Goal: Communication & Community: Connect with others

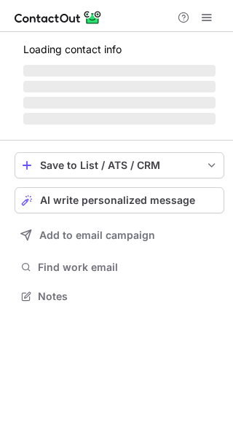
scroll to position [305, 233]
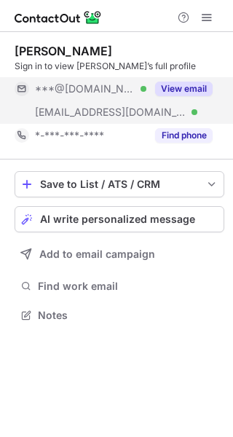
click at [199, 88] on button "View email" at bounding box center [184, 89] width 58 height 15
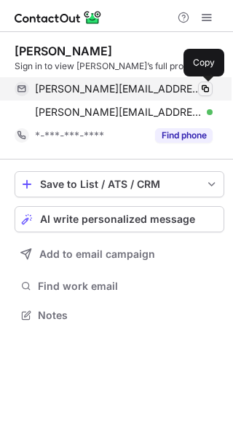
click at [210, 89] on span at bounding box center [206, 89] width 12 height 12
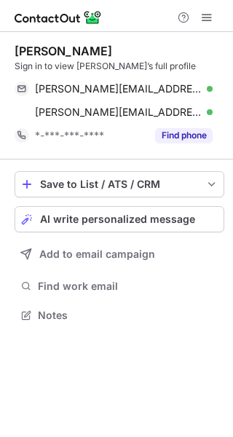
scroll to position [305, 233]
click at [103, 211] on button "AI write personalized message" at bounding box center [120, 219] width 210 height 26
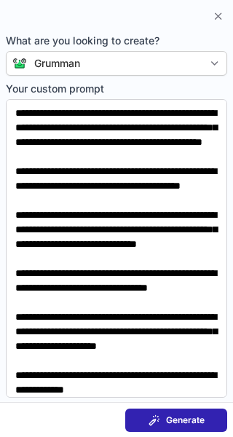
click at [175, 416] on span "Generate" at bounding box center [185, 421] width 39 height 12
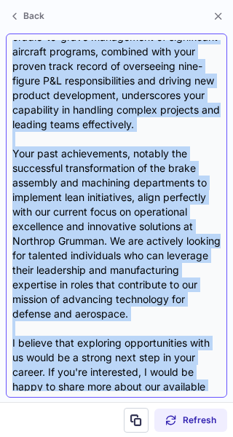
scroll to position [436, 0]
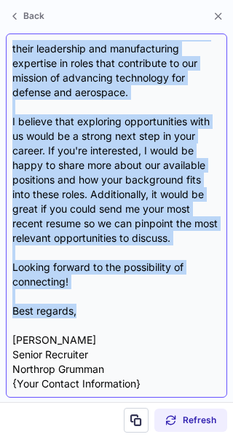
drag, startPoint x: 17, startPoint y: 115, endPoint x: 90, endPoint y: 306, distance: 204.3
click at [90, 306] on div "Subject: Exciting Opportunities at Northrop Grumman Body: Hi Brian, I hope this…" at bounding box center [116, 215] width 208 height 351
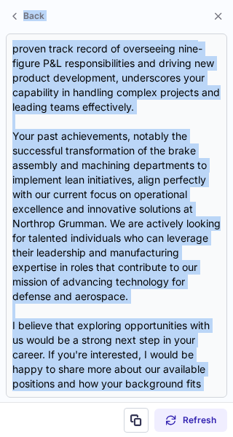
scroll to position [0, 0]
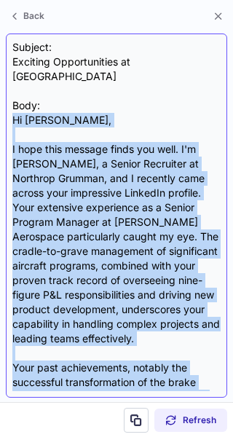
drag, startPoint x: 77, startPoint y: 315, endPoint x: 14, endPoint y: 115, distance: 209.9
click at [14, 115] on div "Subject: Exciting Opportunities at Northrop Grumman Body: Hi Brian, I hope this…" at bounding box center [116, 215] width 208 height 351
copy div "Hi Brian, I hope this message finds you well. I'm Mario Dean, a Senior Recruite…"
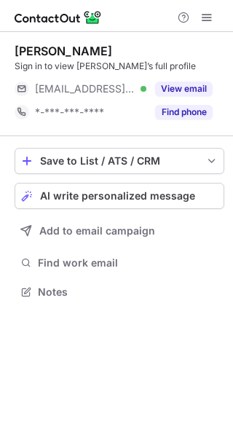
scroll to position [282, 233]
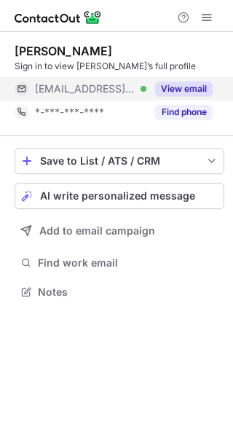
click at [195, 87] on button "View email" at bounding box center [184, 89] width 58 height 15
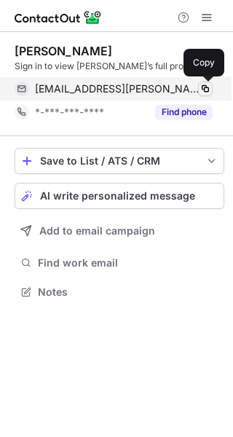
click at [205, 90] on span at bounding box center [206, 89] width 12 height 12
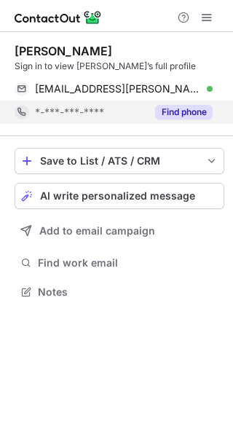
scroll to position [282, 233]
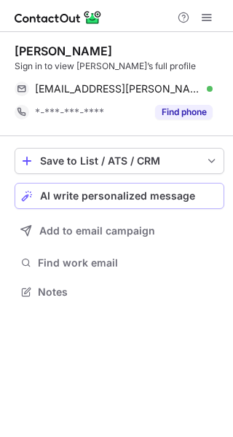
click at [150, 197] on span "AI write personalized message" at bounding box center [117, 196] width 155 height 12
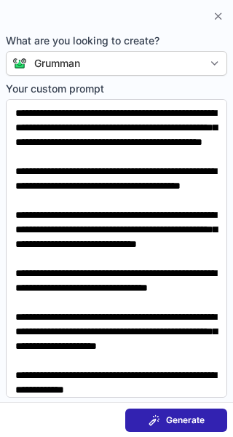
click at [152, 417] on span at bounding box center [155, 421] width 12 height 12
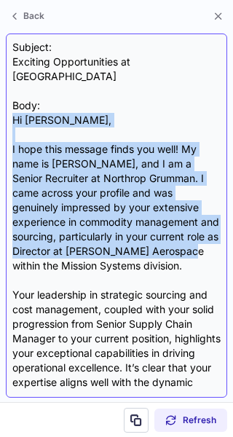
drag, startPoint x: 15, startPoint y: 116, endPoint x: 187, endPoint y: 258, distance: 223.1
click at [187, 258] on div "Subject: Exciting Opportunities at Northrop Grumman Body: Hi [PERSON_NAME], I h…" at bounding box center [116, 215] width 208 height 351
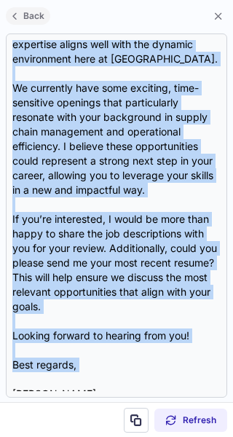
scroll to position [0, 0]
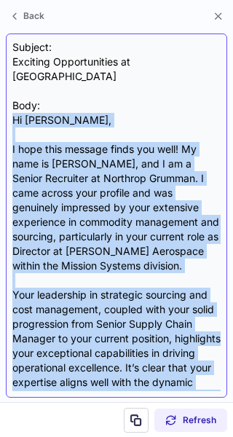
drag, startPoint x: 85, startPoint y: 360, endPoint x: 13, endPoint y: 123, distance: 247.3
click at [13, 123] on div "Subject: Exciting Opportunities at Northrop Grumman Body: Hi Brienne, I hope th…" at bounding box center [116, 215] width 208 height 351
copy div "Hi Brienne, I hope this message finds you well! My name is Mario Dean, and I am…"
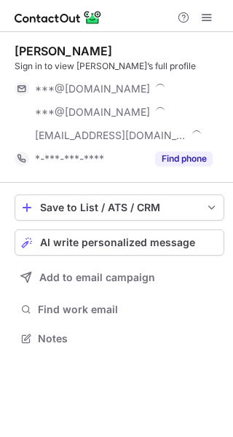
scroll to position [329, 233]
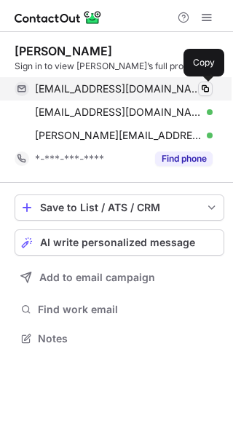
click at [203, 88] on span at bounding box center [206, 89] width 12 height 12
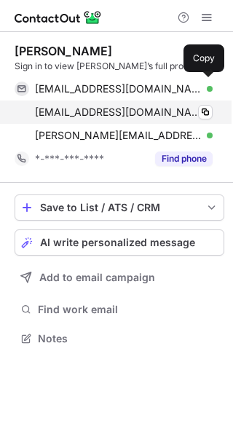
scroll to position [329, 233]
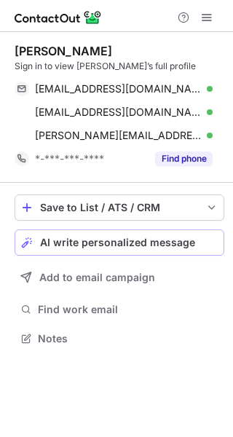
click at [68, 240] on span "AI write personalized message" at bounding box center [117, 243] width 155 height 12
click at [106, 245] on span "AI write personalized message" at bounding box center [117, 243] width 155 height 12
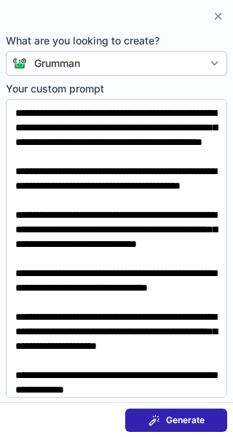
click at [188, 423] on span "Generate" at bounding box center [185, 421] width 39 height 12
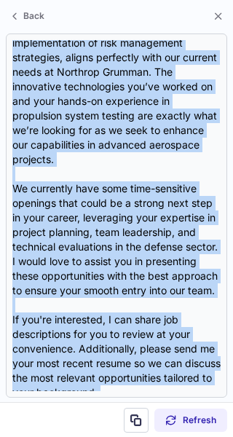
scroll to position [436, 0]
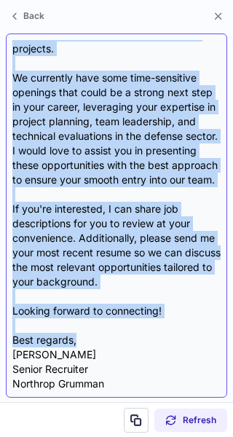
drag, startPoint x: 15, startPoint y: 115, endPoint x: 82, endPoint y: 343, distance: 237.7
click at [82, 343] on div "Subject: Exploring Exciting Opportunities at Northrop Grumman Body: Hi Daniel, …" at bounding box center [116, 215] width 208 height 351
copy div "Hi Daniel, I hope this message finds you well. My name is Mario Dean, and I am …"
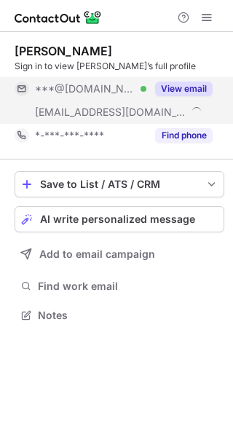
scroll to position [305, 233]
click at [203, 84] on button "View email" at bounding box center [184, 89] width 58 height 15
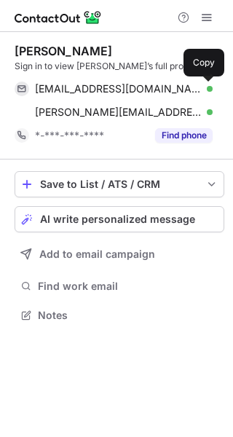
click at [203, 84] on span at bounding box center [206, 89] width 12 height 12
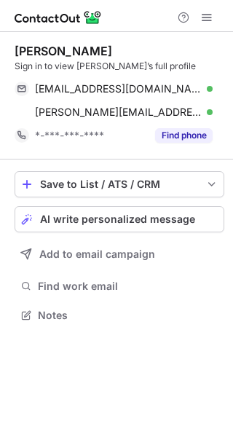
scroll to position [305, 233]
click at [146, 221] on span "AI write personalized message" at bounding box center [117, 219] width 155 height 12
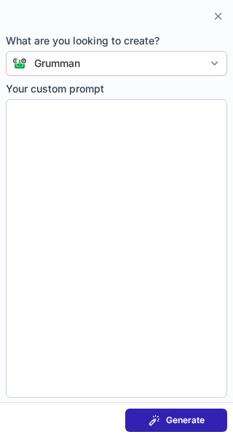
type textarea "**********"
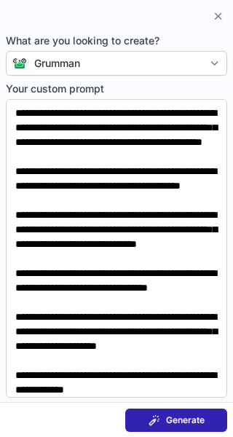
click at [160, 419] on span at bounding box center [155, 421] width 12 height 12
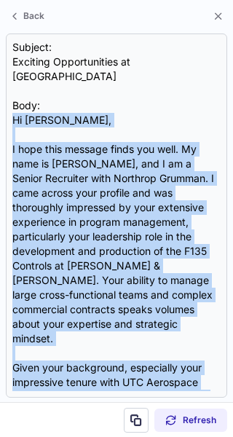
drag, startPoint x: 12, startPoint y: 116, endPoint x: 69, endPoint y: 418, distance: 307.7
click at [69, 418] on div "Back Subject: Exciting Opportunities at Northrop Grumman Body: Hi David, I hope…" at bounding box center [116, 218] width 233 height 437
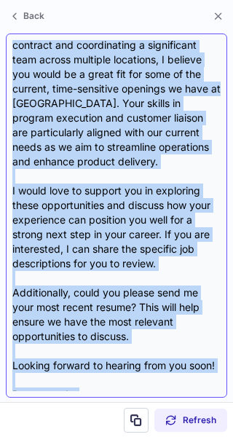
scroll to position [436, 0]
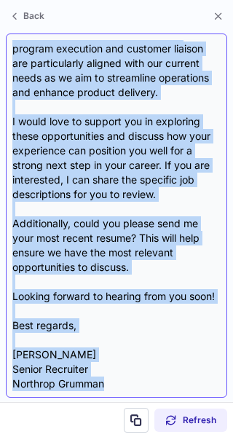
click at [125, 295] on div "Subject: Exciting Opportunities at Northrop Grumman Body: Hi David, I hope this…" at bounding box center [116, 215] width 208 height 351
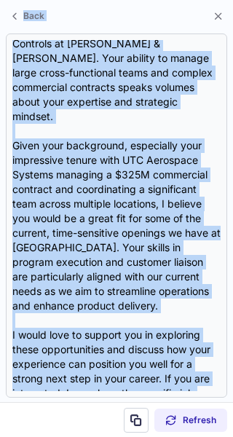
scroll to position [0, 0]
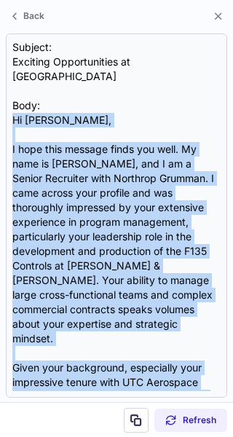
drag, startPoint x: 78, startPoint y: 334, endPoint x: -8, endPoint y: 122, distance: 228.8
click at [0, 122] on html "David Parker Sign in to view David’s full profile daveparker120@gmail.com Verif…" at bounding box center [116, 218] width 233 height 437
copy div "Hi David, I hope this message finds you well. My name is Mario Dean, and I am a…"
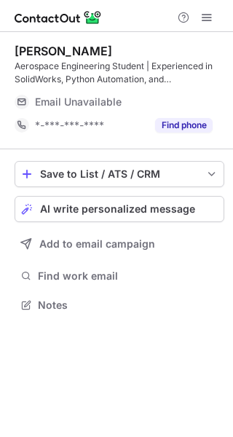
scroll to position [295, 233]
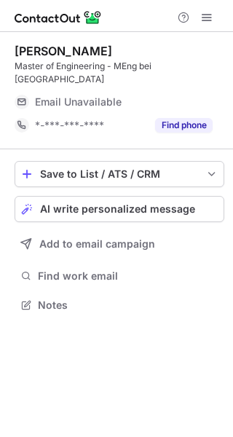
scroll to position [295, 233]
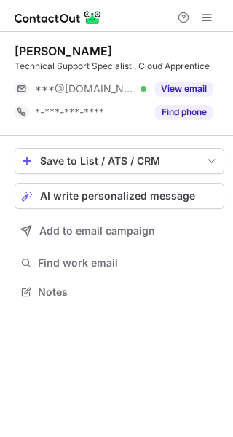
scroll to position [282, 233]
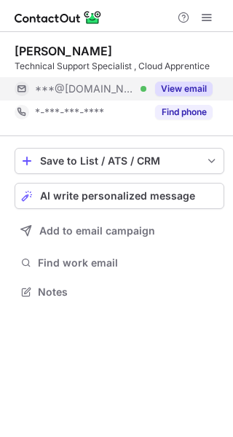
click at [201, 87] on button "View email" at bounding box center [184, 89] width 58 height 15
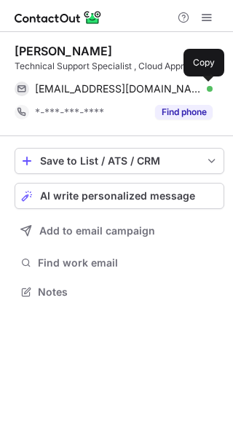
click at [201, 87] on span at bounding box center [206, 89] width 12 height 12
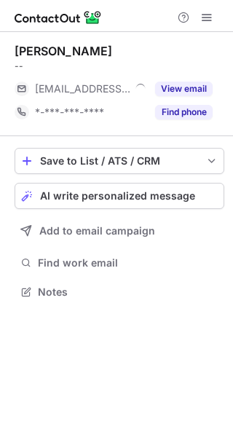
scroll to position [282, 233]
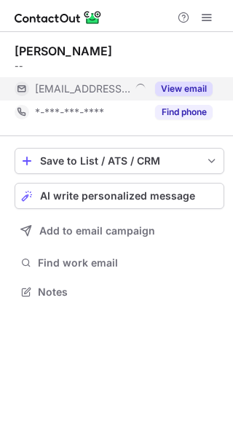
click at [197, 90] on button "View email" at bounding box center [184, 89] width 58 height 15
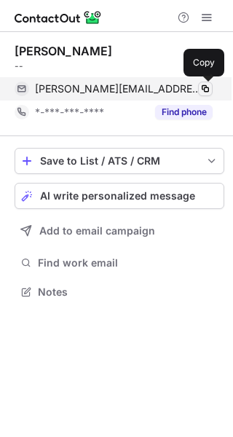
click at [210, 90] on span at bounding box center [206, 89] width 12 height 12
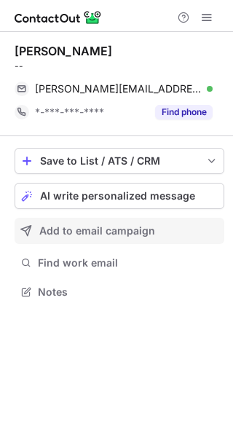
scroll to position [282, 233]
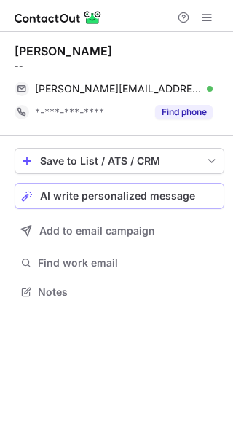
click at [105, 200] on span "AI write personalized message" at bounding box center [117, 196] width 155 height 12
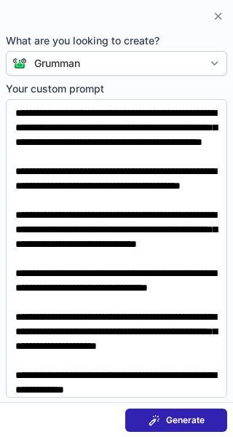
click at [178, 410] on button "Generate" at bounding box center [176, 420] width 102 height 23
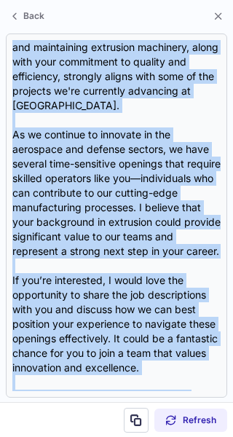
scroll to position [392, 0]
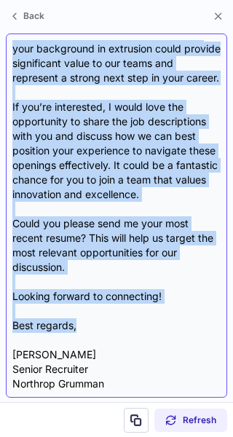
drag, startPoint x: 15, startPoint y: 117, endPoint x: 98, endPoint y: 321, distance: 220.3
click at [98, 321] on div "Subject: Exciting Opportunities at Northrop Grumman Body: Hi {Candidate's Name}…" at bounding box center [116, 215] width 208 height 351
copy div "Hi {Candidate's Name}, I hope this message finds you well. My name is Mario Dea…"
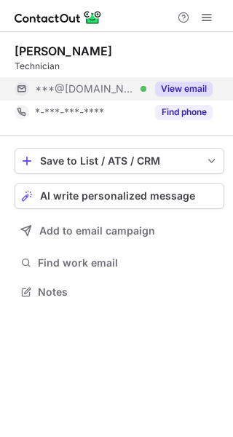
scroll to position [282, 233]
click at [203, 90] on button "View email" at bounding box center [184, 89] width 58 height 15
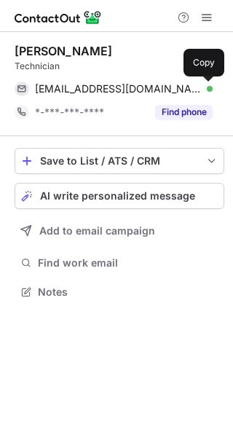
click at [203, 90] on span at bounding box center [206, 89] width 12 height 12
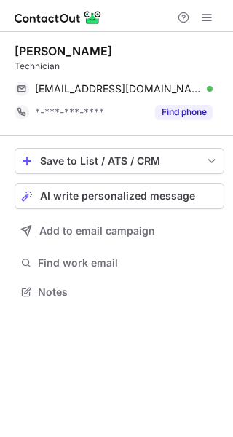
scroll to position [282, 233]
click at [93, 193] on span "AI write personalized message" at bounding box center [117, 196] width 155 height 12
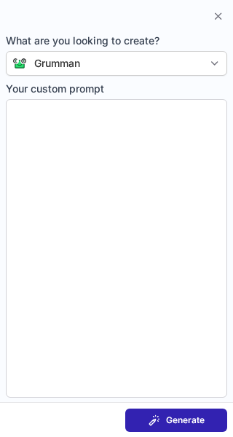
type textarea "**********"
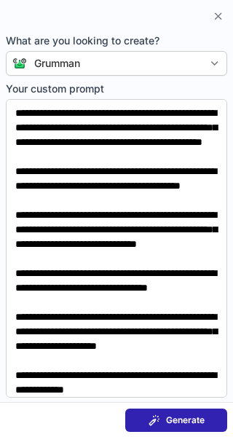
click at [173, 423] on span "Generate" at bounding box center [185, 421] width 39 height 12
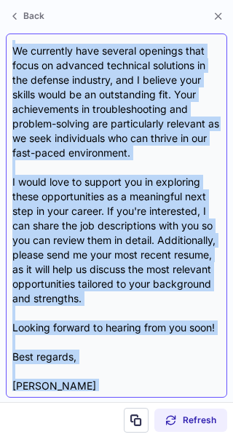
scroll to position [319, 0]
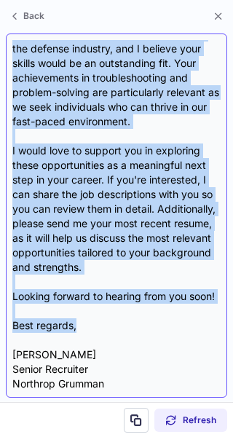
drag, startPoint x: 15, startPoint y: 113, endPoint x: 79, endPoint y: 320, distance: 216.8
click at [79, 320] on div "Subject: Exciting Opportunities at Northrop Grumman Body: Hi {Candidate's Name}…" at bounding box center [116, 215] width 208 height 351
copy div "Hi {Candidate's Name}, I hope this message finds you well. My name is Mario Dea…"
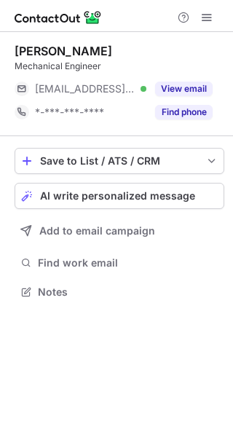
scroll to position [282, 233]
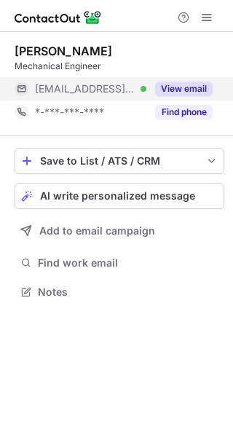
click at [189, 91] on button "View email" at bounding box center [184, 89] width 58 height 15
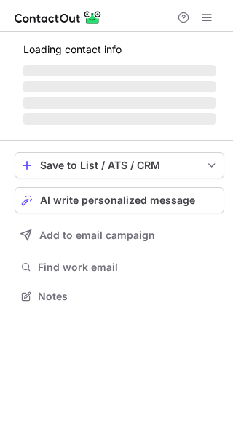
scroll to position [282, 233]
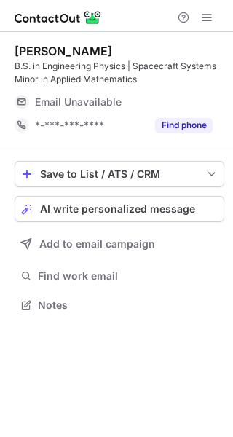
scroll to position [295, 233]
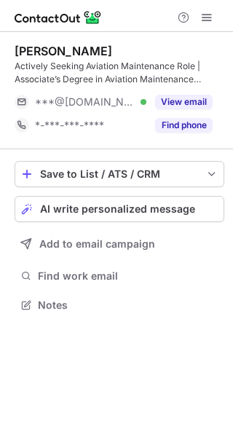
scroll to position [295, 233]
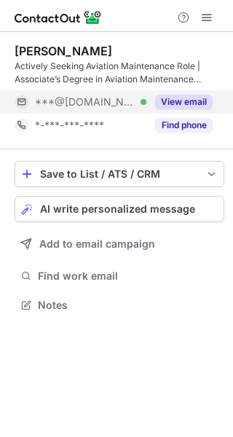
click at [185, 101] on button "View email" at bounding box center [184, 102] width 58 height 15
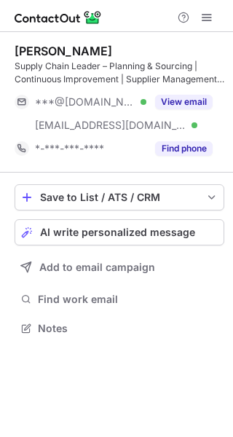
scroll to position [318, 233]
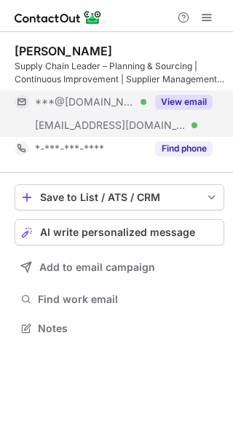
click at [193, 102] on button "View email" at bounding box center [184, 102] width 58 height 15
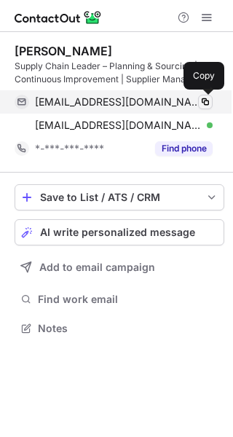
click at [206, 105] on span at bounding box center [206, 102] width 12 height 12
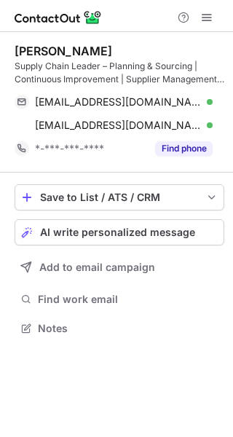
scroll to position [318, 233]
click at [95, 234] on span "AI write personalized message" at bounding box center [117, 233] width 155 height 12
click at [93, 236] on span "AI write personalized message" at bounding box center [117, 233] width 155 height 12
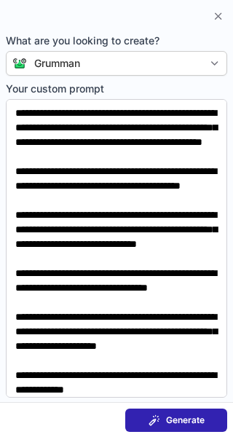
click at [177, 415] on span "Generate" at bounding box center [185, 421] width 39 height 12
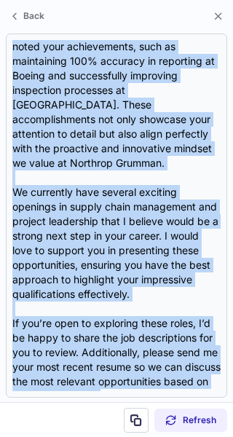
scroll to position [407, 0]
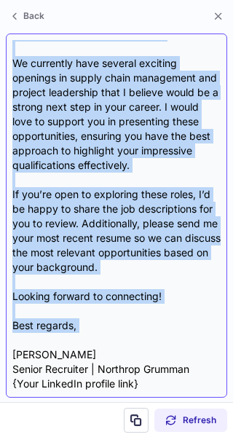
drag, startPoint x: 15, startPoint y: 116, endPoint x: 80, endPoint y: 318, distance: 212.9
click at [80, 318] on div "Subject: Exciting Opportunities at Northrop Grumman Body: Hi {Candidate's Name}…" at bounding box center [116, 215] width 208 height 351
copy div "Hi {Candidate's Name}, I hope this message finds you well. My name is Mario Dea…"
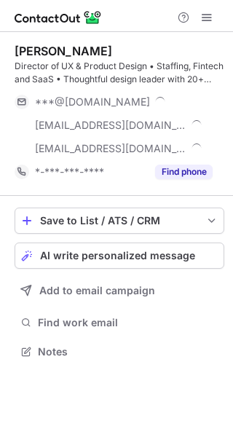
scroll to position [342, 233]
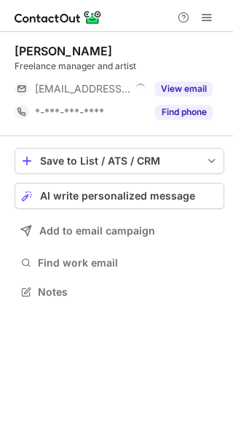
scroll to position [282, 233]
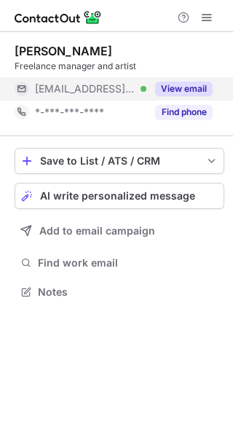
click at [197, 92] on button "View email" at bounding box center [184, 89] width 58 height 15
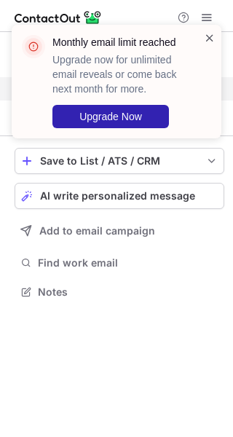
click at [211, 40] on span at bounding box center [210, 38] width 12 height 15
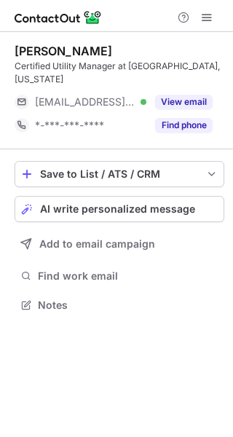
scroll to position [295, 233]
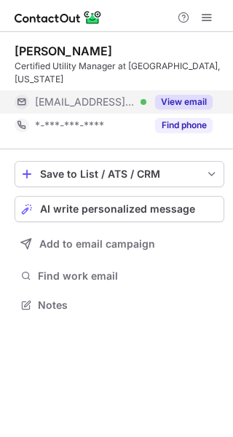
click at [188, 97] on button "View email" at bounding box center [184, 102] width 58 height 15
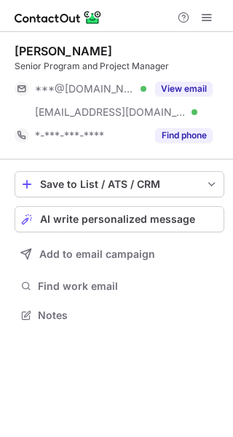
scroll to position [305, 233]
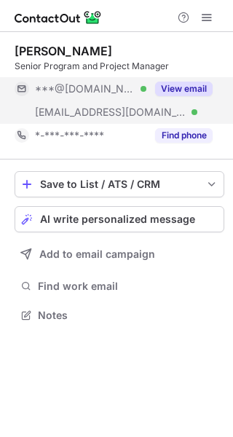
click at [189, 97] on div "View email" at bounding box center [179, 88] width 66 height 23
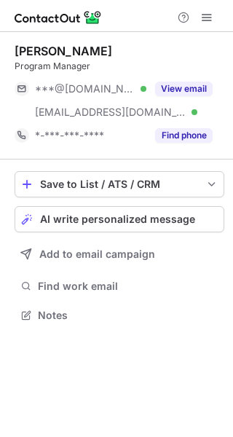
scroll to position [305, 233]
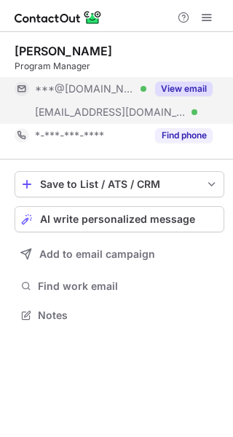
click at [187, 89] on button "View email" at bounding box center [184, 89] width 58 height 15
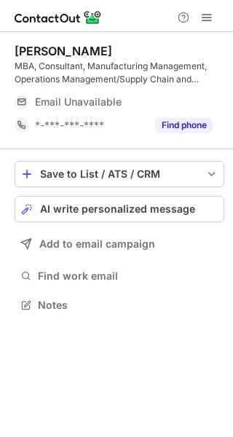
scroll to position [295, 233]
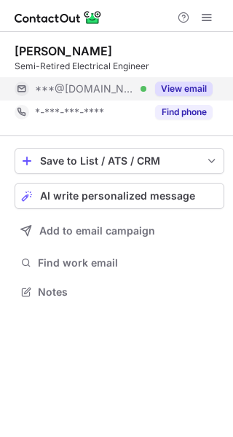
scroll to position [282, 233]
click at [184, 88] on button "View email" at bounding box center [184, 89] width 58 height 15
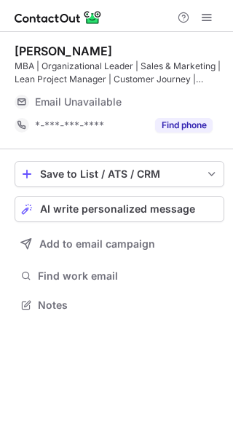
scroll to position [295, 233]
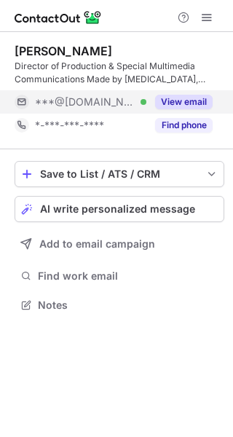
scroll to position [295, 233]
click at [195, 101] on button "View email" at bounding box center [184, 102] width 58 height 15
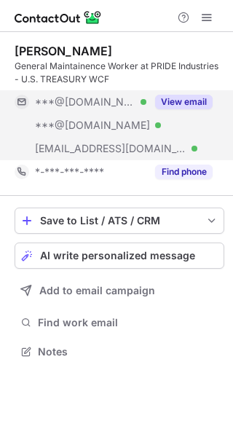
scroll to position [342, 233]
click at [181, 98] on button "View email" at bounding box center [184, 102] width 58 height 15
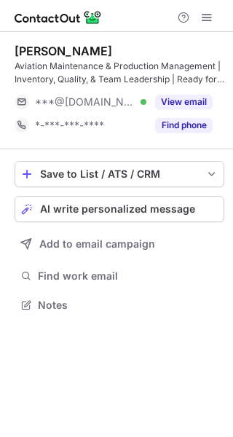
scroll to position [295, 233]
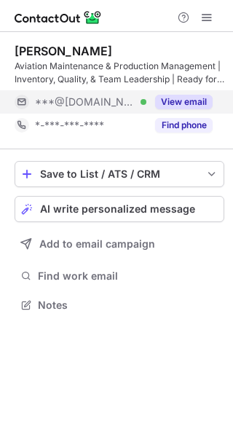
click at [187, 101] on button "View email" at bounding box center [184, 102] width 58 height 15
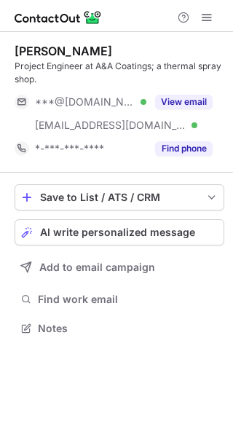
scroll to position [318, 233]
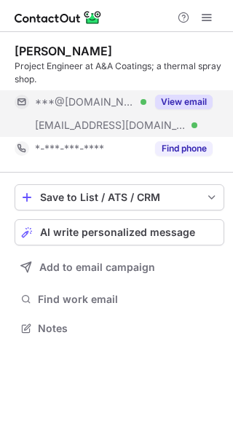
click at [193, 100] on button "View email" at bounding box center [184, 102] width 58 height 15
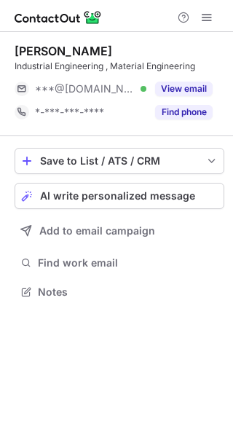
scroll to position [282, 233]
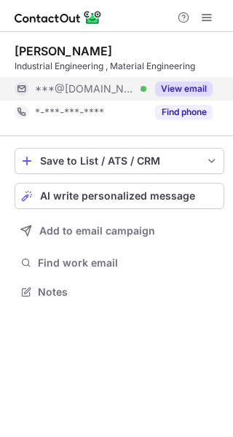
click at [187, 93] on button "View email" at bounding box center [184, 89] width 58 height 15
